Goal: Task Accomplishment & Management: Complete application form

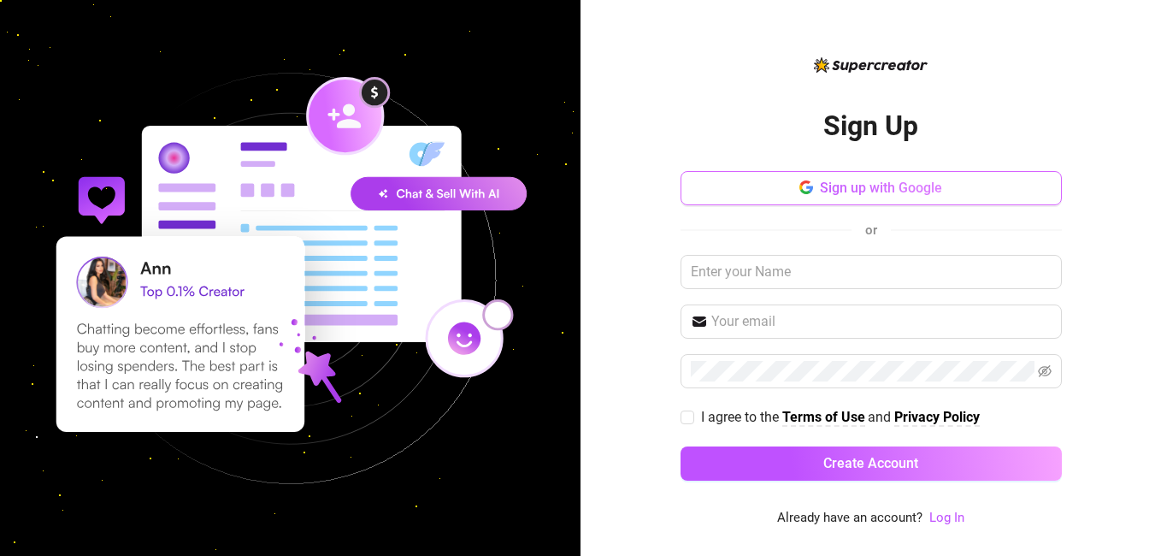
click at [846, 195] on span "Sign up with Google" at bounding box center [881, 187] width 122 height 16
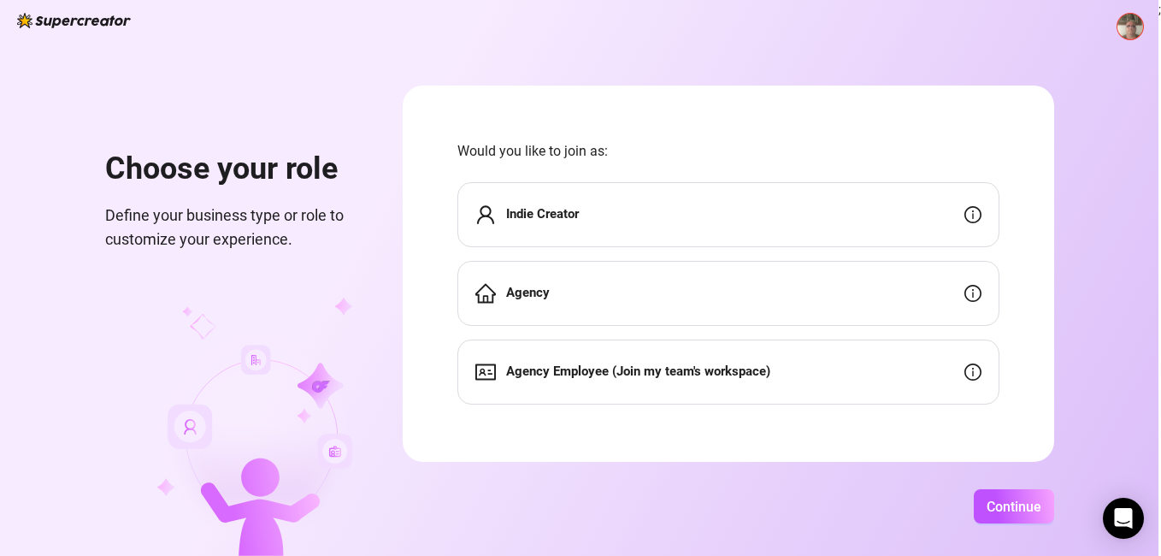
click at [552, 210] on strong "Indie Creator" at bounding box center [542, 213] width 73 height 15
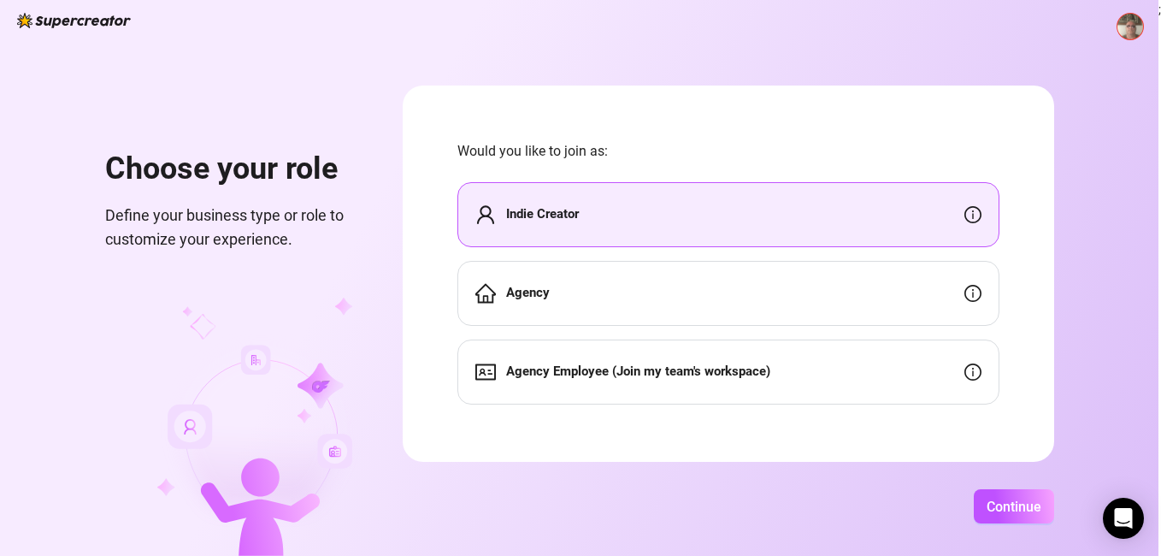
click at [552, 210] on strong "Indie Creator" at bounding box center [542, 213] width 73 height 15
click at [1011, 514] on span "Continue" at bounding box center [1013, 506] width 55 height 16
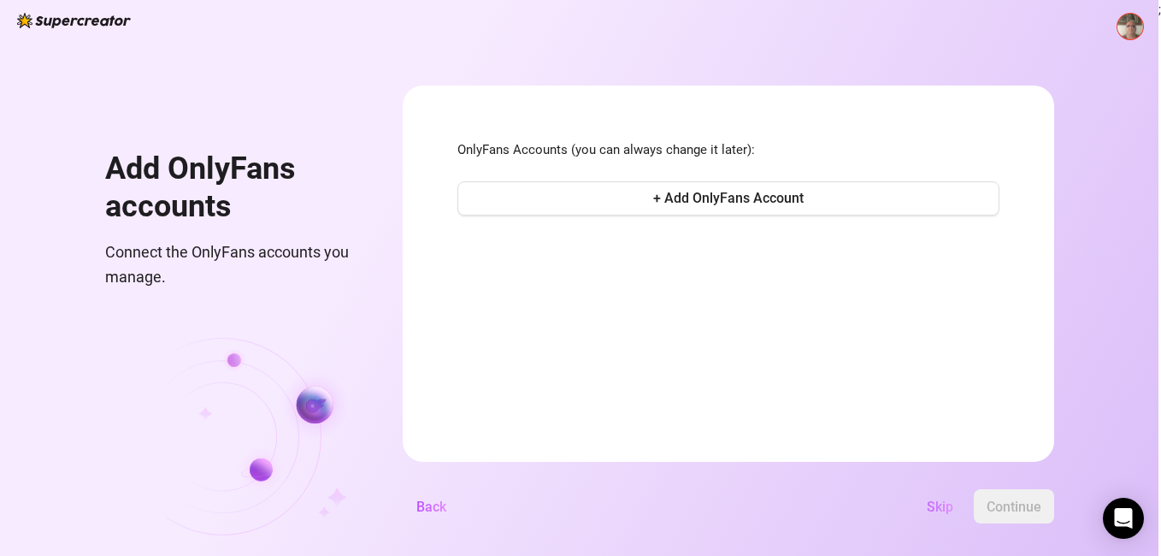
click at [936, 509] on span "Skip" at bounding box center [939, 506] width 26 height 16
